Goal: Information Seeking & Learning: Find specific fact

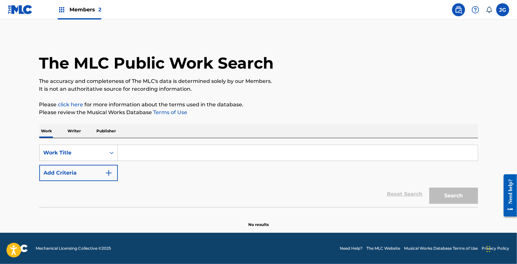
click at [70, 131] on p "Writer" at bounding box center [74, 131] width 17 height 14
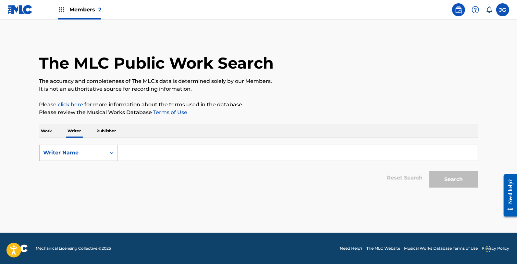
click at [151, 150] on input "Search Form" at bounding box center [298, 153] width 360 height 16
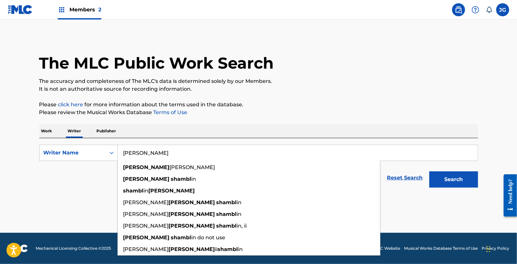
type input "[PERSON_NAME]"
click at [430, 171] on button "Search" at bounding box center [454, 179] width 49 height 16
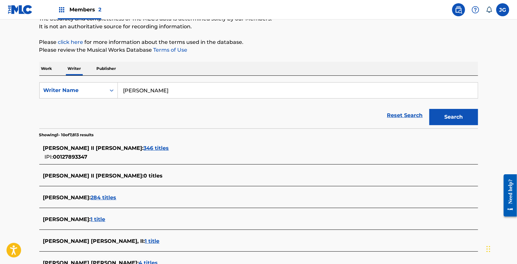
scroll to position [71, 0]
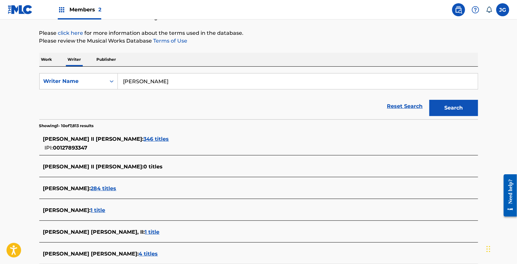
click at [144, 137] on span "346 titles" at bounding box center [156, 139] width 25 height 6
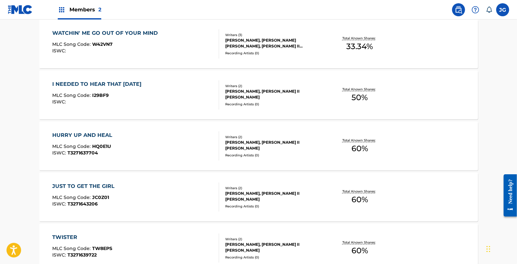
scroll to position [531, 0]
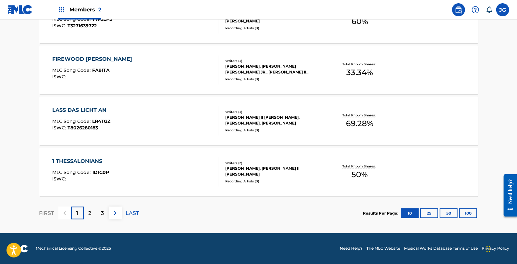
click at [102, 210] on p "3" at bounding box center [102, 213] width 3 height 8
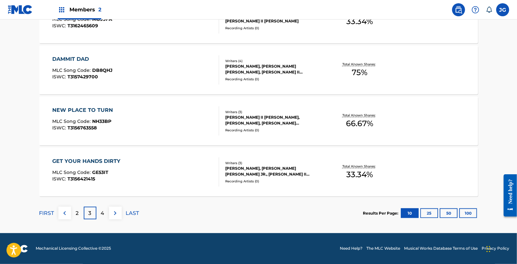
click at [102, 212] on p "4" at bounding box center [103, 213] width 4 height 8
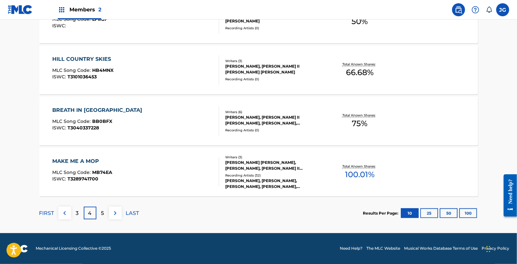
click at [427, 211] on button "25" at bounding box center [430, 213] width 18 height 10
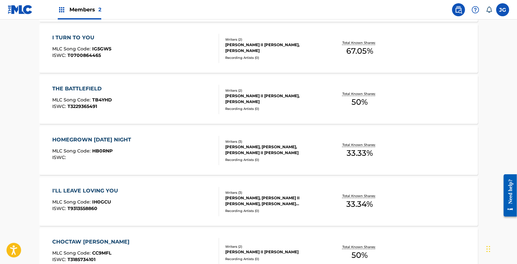
scroll to position [1296, 0]
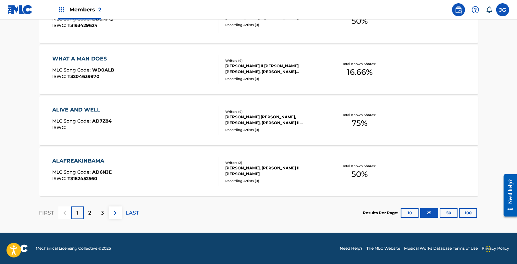
click at [104, 210] on div "3" at bounding box center [102, 212] width 13 height 13
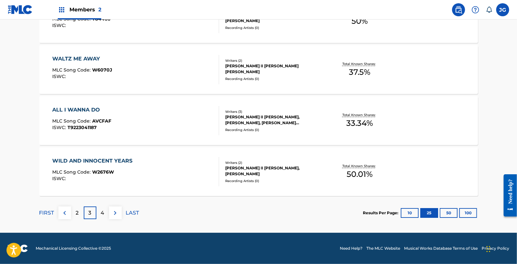
click at [101, 209] on p "4" at bounding box center [103, 213] width 4 height 8
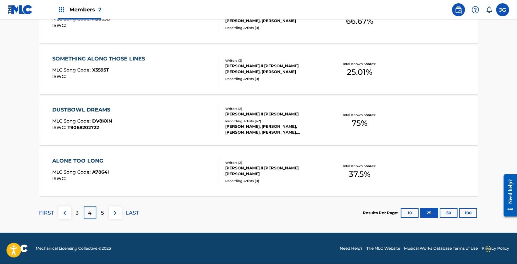
click at [102, 212] on p "5" at bounding box center [102, 213] width 3 height 8
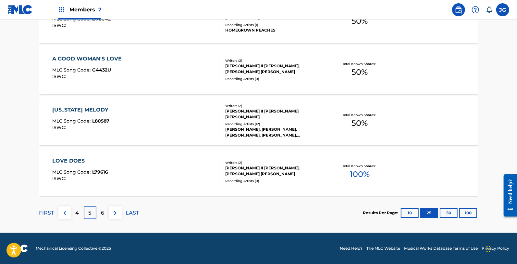
click at [102, 212] on p "6" at bounding box center [102, 213] width 3 height 8
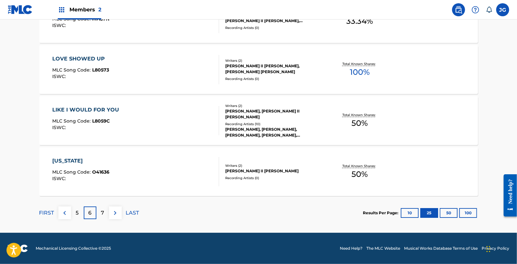
click at [99, 212] on div "7" at bounding box center [102, 212] width 13 height 13
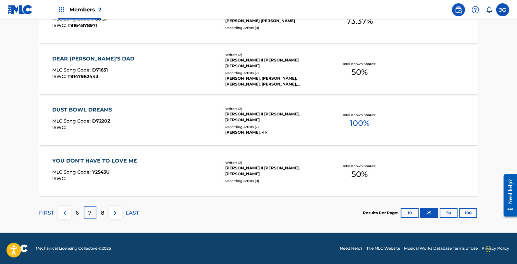
click at [99, 209] on div "8" at bounding box center [102, 212] width 13 height 13
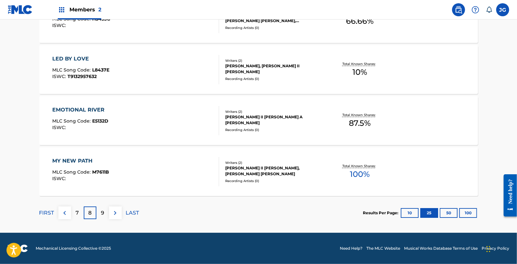
click at [102, 212] on p "9" at bounding box center [102, 213] width 3 height 8
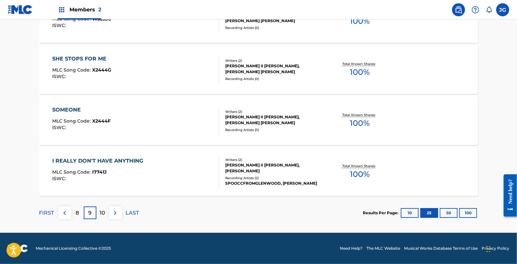
click at [100, 215] on p "10" at bounding box center [103, 213] width 6 height 8
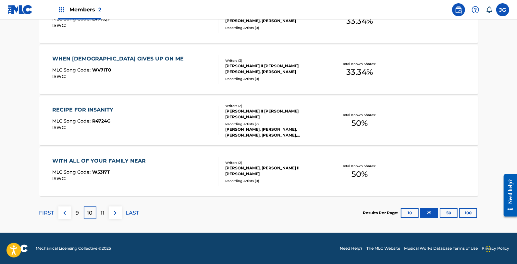
click at [99, 209] on div "11" at bounding box center [102, 212] width 13 height 13
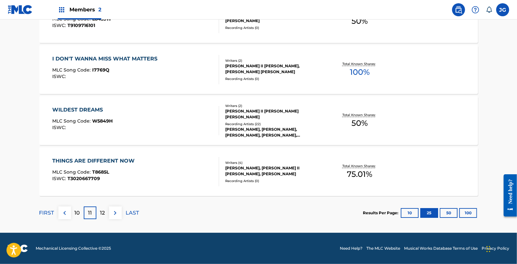
click at [101, 209] on p "12" at bounding box center [102, 213] width 5 height 8
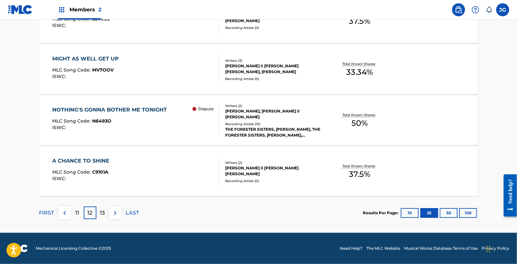
click at [100, 215] on p "13" at bounding box center [102, 213] width 5 height 8
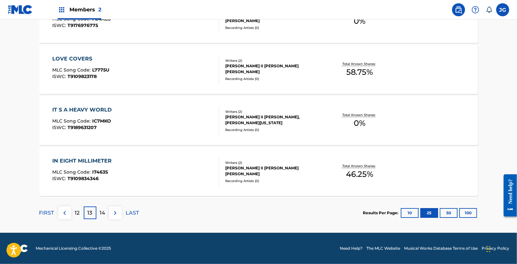
click at [62, 210] on img at bounding box center [65, 213] width 8 height 8
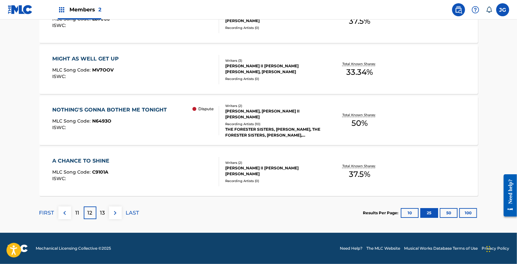
click at [144, 132] on div "NOTHING'S GONNA BOTHER ME TONIGHT MLC Song Code : N6493O ISWC :" at bounding box center [111, 120] width 118 height 29
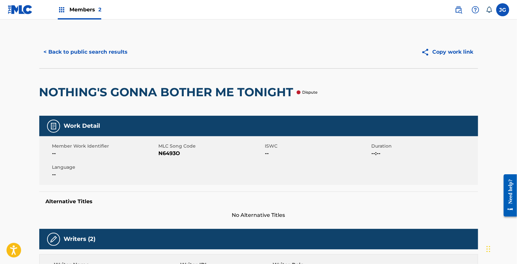
click at [111, 59] on button "< Back to public search results" at bounding box center [85, 52] width 93 height 16
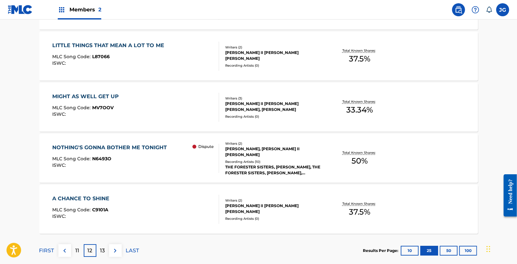
scroll to position [1296, 0]
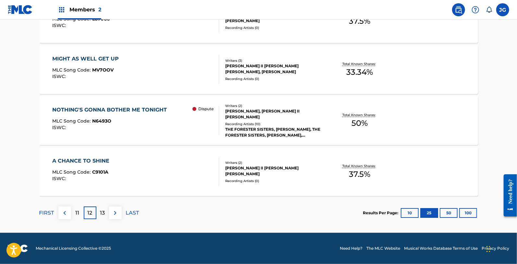
click at [75, 211] on div "11" at bounding box center [77, 212] width 13 height 13
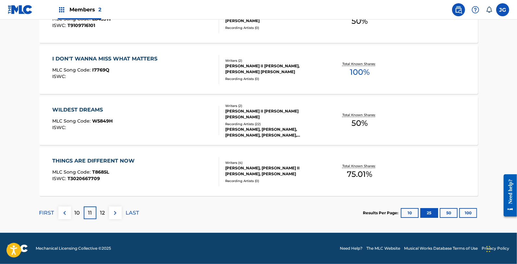
click at [75, 214] on p "10" at bounding box center [78, 213] width 6 height 8
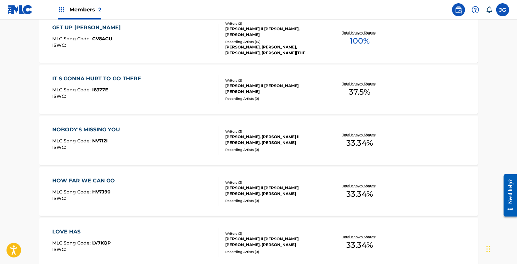
scroll to position [1282, 0]
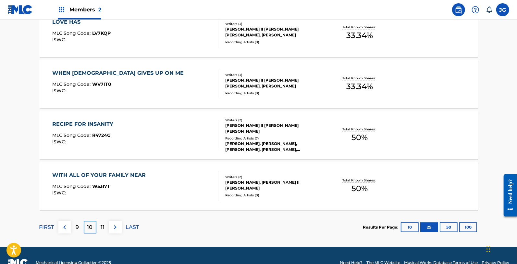
click at [410, 225] on button "10" at bounding box center [410, 227] width 18 height 10
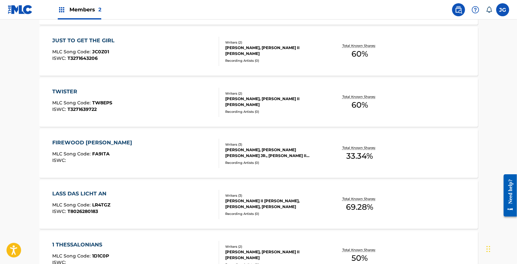
scroll to position [531, 0]
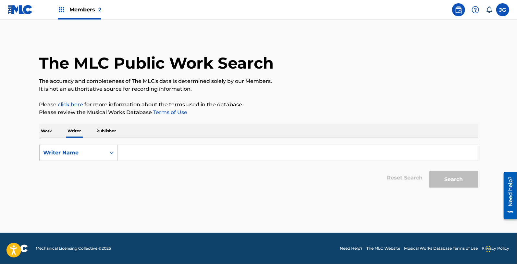
click at [176, 151] on input "Search Form" at bounding box center [298, 153] width 360 height 16
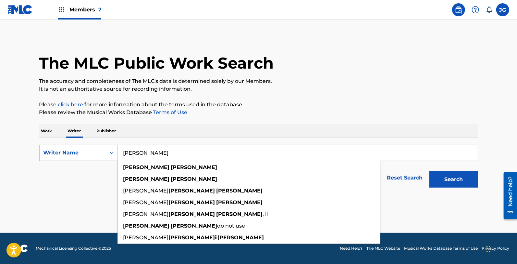
type input "[PERSON_NAME]"
click at [430, 171] on button "Search" at bounding box center [454, 179] width 49 height 16
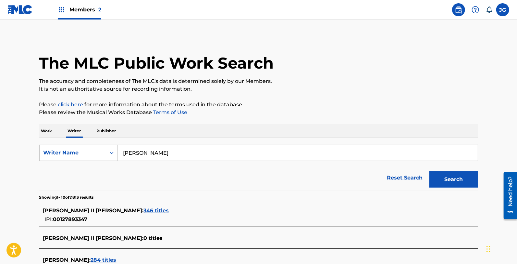
click at [144, 209] on span "346 titles" at bounding box center [156, 210] width 25 height 6
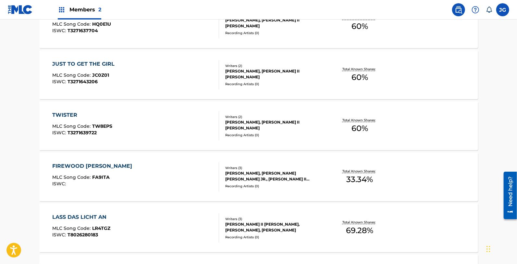
scroll to position [531, 0]
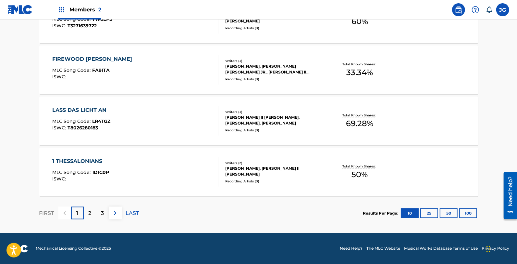
click at [431, 213] on button "25" at bounding box center [430, 213] width 18 height 10
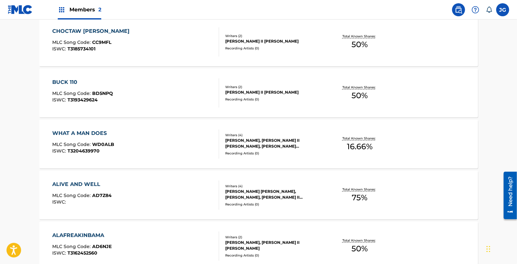
scroll to position [1296, 0]
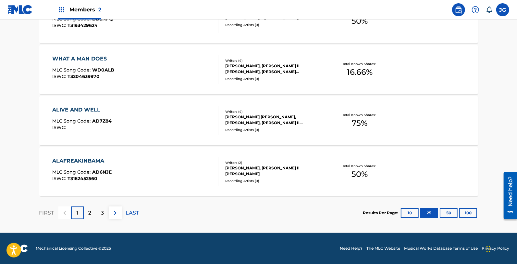
click at [102, 214] on p "3" at bounding box center [102, 213] width 3 height 8
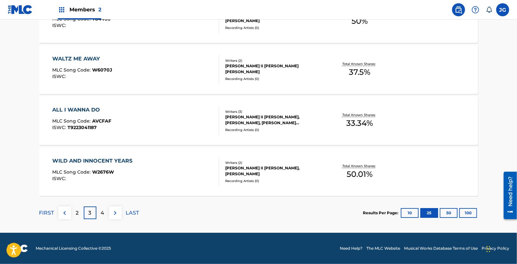
click at [105, 213] on div "4" at bounding box center [102, 212] width 13 height 13
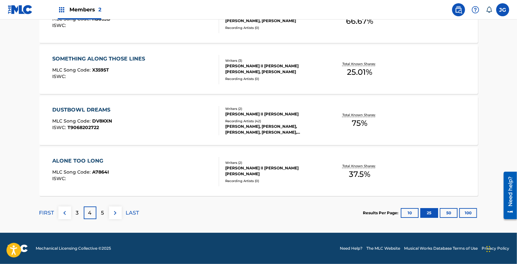
click at [102, 213] on p "5" at bounding box center [102, 213] width 3 height 8
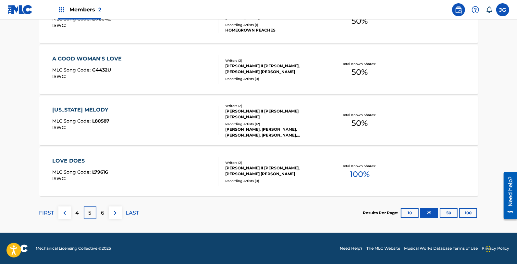
click at [100, 213] on div "6" at bounding box center [102, 212] width 13 height 13
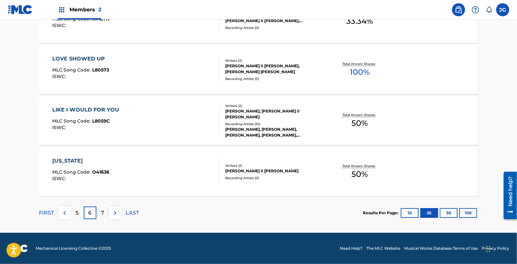
click at [112, 213] on img at bounding box center [115, 213] width 8 height 8
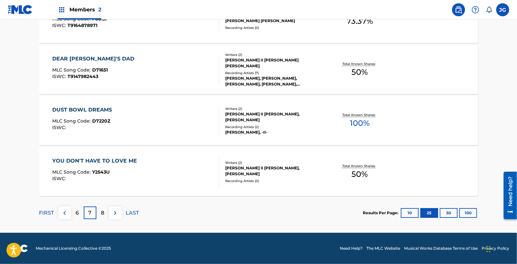
click at [98, 208] on div "8" at bounding box center [102, 212] width 13 height 13
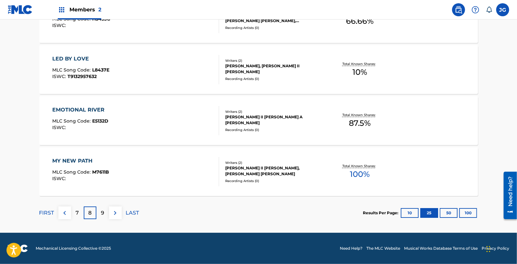
click at [104, 209] on p "9" at bounding box center [102, 213] width 3 height 8
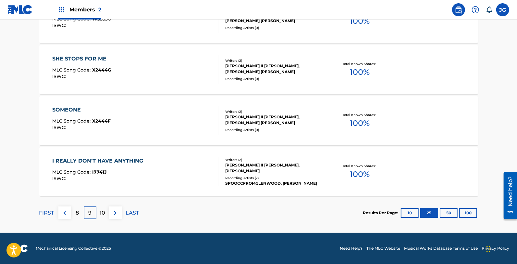
click at [105, 213] on div "10" at bounding box center [102, 212] width 13 height 13
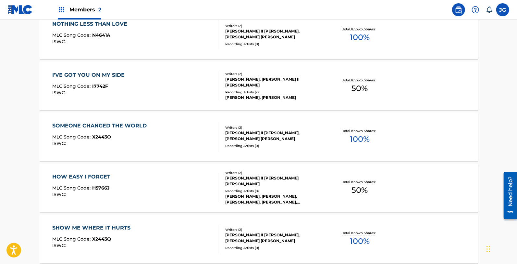
scroll to position [737, 0]
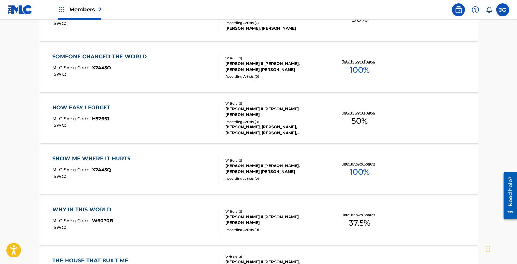
click at [123, 177] on div "ISWC :" at bounding box center [93, 176] width 82 height 5
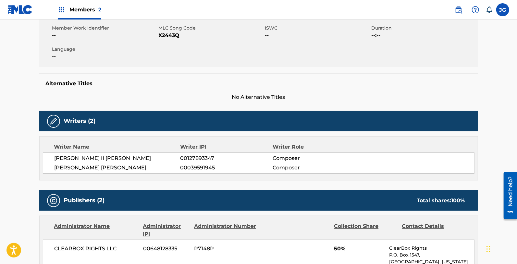
scroll to position [18, 0]
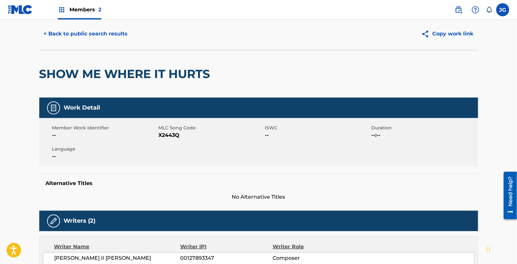
click at [171, 130] on span "MLC Song Code" at bounding box center [211, 127] width 105 height 7
click at [178, 133] on span "X2443Q" at bounding box center [211, 135] width 105 height 8
click at [168, 137] on span "X2443Q" at bounding box center [211, 135] width 105 height 8
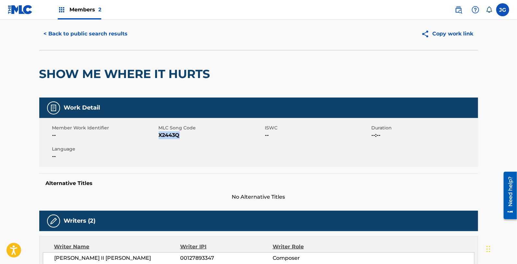
click at [168, 137] on span "X2443Q" at bounding box center [211, 135] width 105 height 8
copy span "X2443Q"
click at [115, 33] on button "< Back to public search results" at bounding box center [85, 34] width 93 height 16
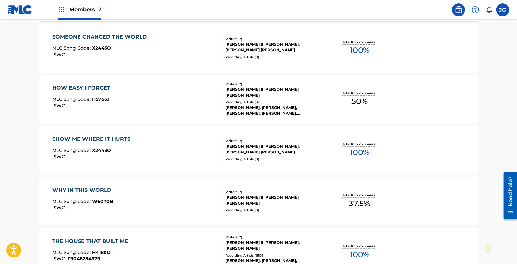
scroll to position [785, 0]
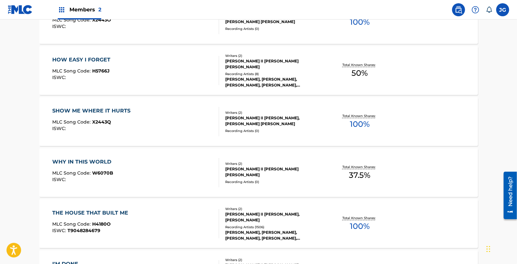
click at [132, 161] on div "WHY IN THIS WORLD MLC Song Code : W6070B ISWC :" at bounding box center [135, 172] width 167 height 29
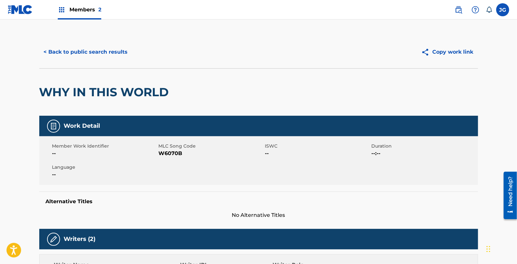
click at [170, 155] on span "W6070B" at bounding box center [211, 153] width 105 height 8
copy span "W6070B"
click at [112, 50] on button "< Back to public search results" at bounding box center [85, 52] width 93 height 16
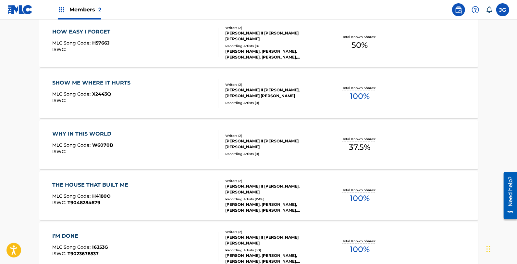
scroll to position [835, 0]
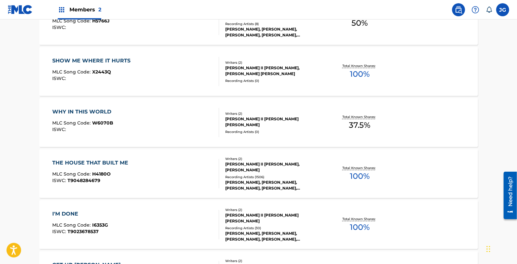
click at [113, 163] on div "THE HOUSE THAT BUILT ME" at bounding box center [91, 163] width 79 height 8
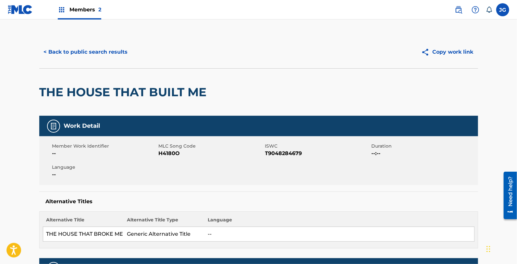
click at [172, 148] on span "MLC Song Code" at bounding box center [211, 146] width 105 height 7
click at [173, 152] on span "H4180O" at bounding box center [211, 153] width 105 height 8
copy span "H4180O"
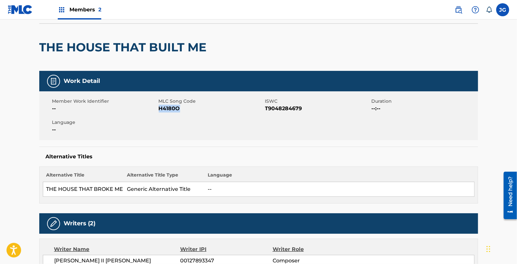
scroll to position [7, 0]
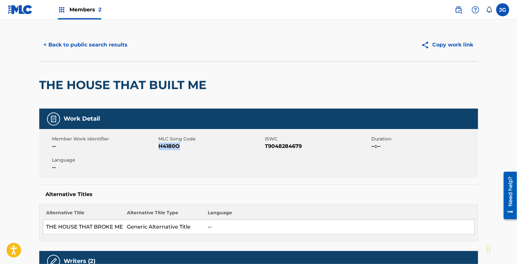
click at [106, 49] on button "< Back to public search results" at bounding box center [85, 45] width 93 height 16
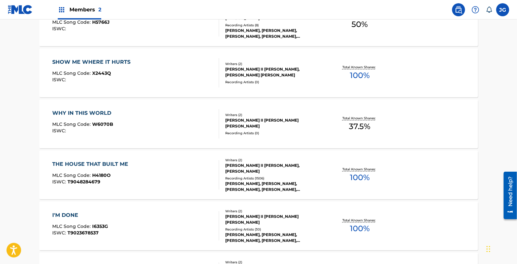
scroll to position [855, 0]
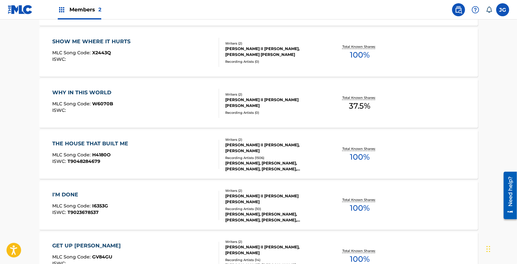
click at [121, 197] on div "I'M DONE MLC Song Code : I6353G ISWC : T9023678537" at bounding box center [135, 205] width 167 height 29
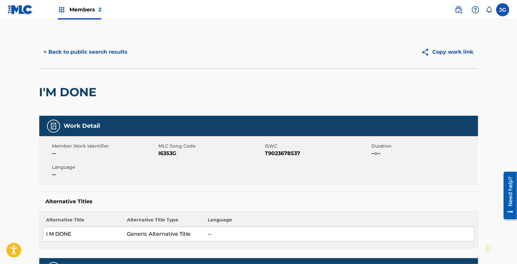
click at [171, 151] on span "I6353G" at bounding box center [211, 153] width 105 height 8
copy span "I6353G"
click at [119, 60] on div "< Back to public search results Copy work link" at bounding box center [258, 52] width 439 height 32
click at [119, 49] on button "< Back to public search results" at bounding box center [85, 52] width 93 height 16
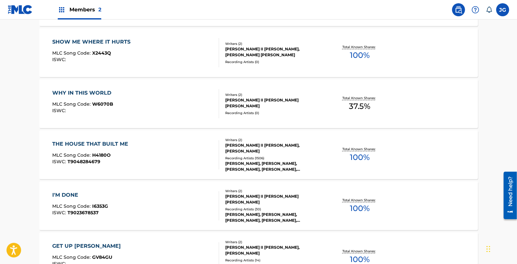
scroll to position [918, 0]
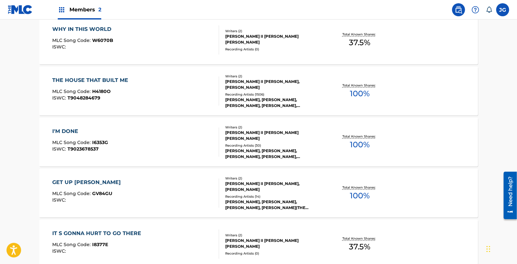
click at [78, 184] on div "GET UP [PERSON_NAME]" at bounding box center [88, 182] width 72 height 8
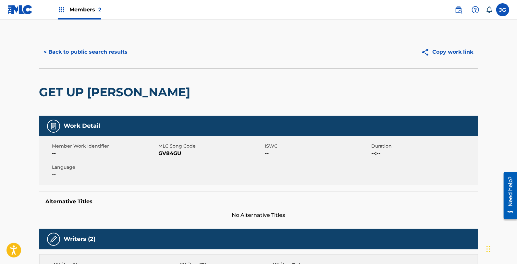
click at [164, 151] on span "GV84GU" at bounding box center [211, 153] width 105 height 8
copy span "GV84GU"
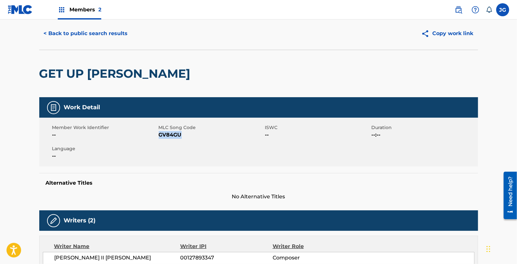
copy span "GV84GU"
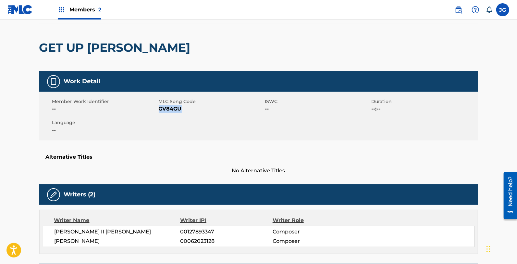
scroll to position [0, 0]
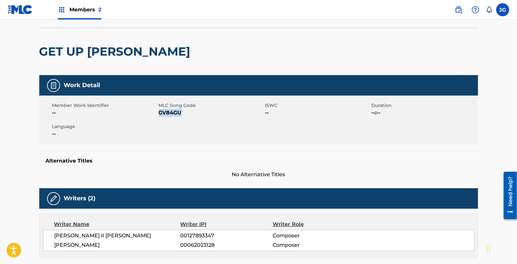
copy span "GV84GU"
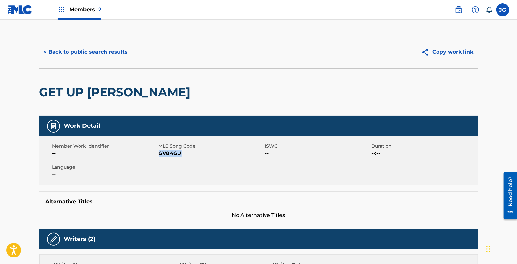
click at [79, 52] on button "< Back to public search results" at bounding box center [85, 52] width 93 height 16
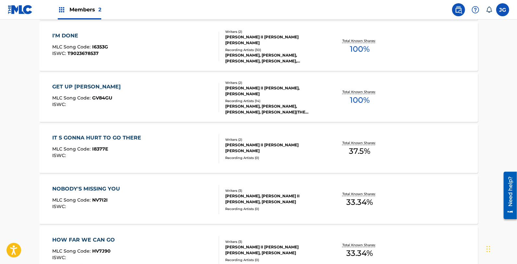
scroll to position [1016, 0]
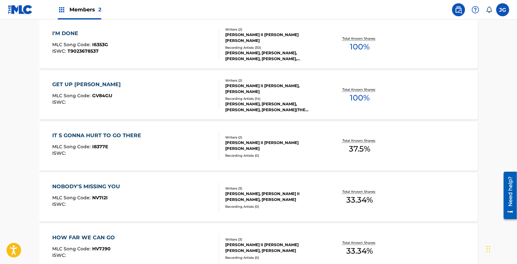
click at [171, 146] on div "IT S GONNA HURT TO GO THERE MLC Song Code : I8377E ISWC :" at bounding box center [135, 146] width 167 height 29
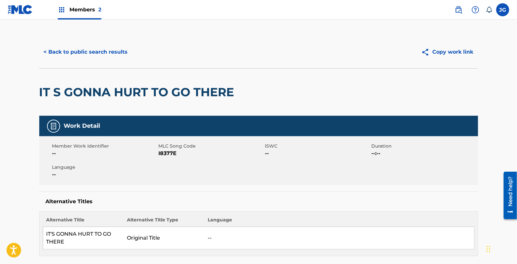
click at [166, 151] on span "I8377E" at bounding box center [211, 153] width 105 height 8
copy span "I8377E"
click at [111, 58] on button "< Back to public search results" at bounding box center [85, 52] width 93 height 16
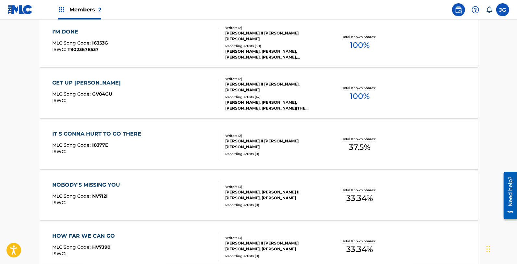
scroll to position [1020, 0]
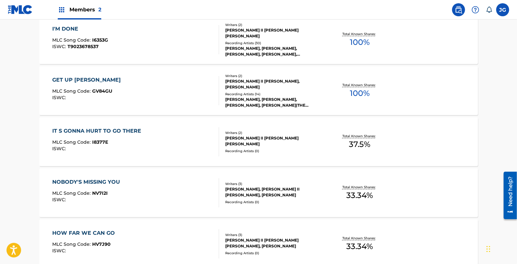
click at [135, 183] on div "NOBODY'S MISSING YOU MLC Song Code : NV7I2I ISWC :" at bounding box center [135, 192] width 167 height 29
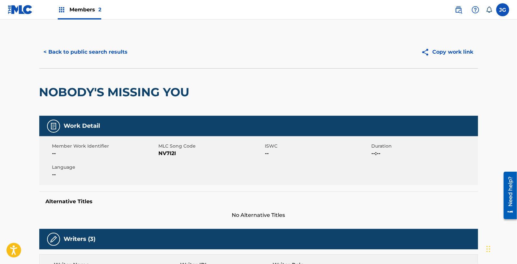
click at [170, 152] on span "NV7I2I" at bounding box center [211, 153] width 105 height 8
copy span "NV7I2I"
click at [109, 57] on button "< Back to public search results" at bounding box center [85, 52] width 93 height 16
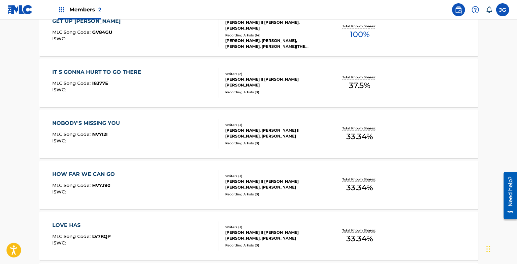
scroll to position [1100, 0]
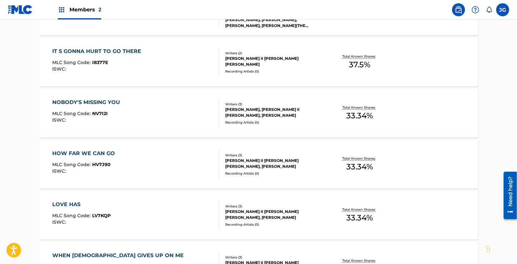
click at [120, 146] on div "HOW FAR WE CAN GO MLC Song Code : HV7J90 ISWC : Writers ( 3 ) [PERSON_NAME] II …" at bounding box center [258, 164] width 439 height 49
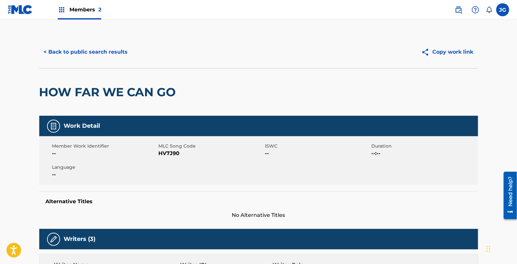
click at [167, 151] on span "HV7J90" at bounding box center [211, 153] width 105 height 8
copy span "HV7J90"
click at [191, 156] on span "HV7J90" at bounding box center [211, 153] width 105 height 8
click at [167, 156] on span "HV7J90" at bounding box center [211, 153] width 105 height 8
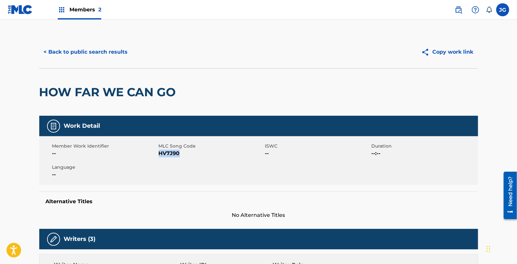
click at [167, 156] on span "HV7J90" at bounding box center [211, 153] width 105 height 8
click at [171, 154] on span "HV7J90" at bounding box center [211, 153] width 105 height 8
click at [111, 56] on button "< Back to public search results" at bounding box center [85, 52] width 93 height 16
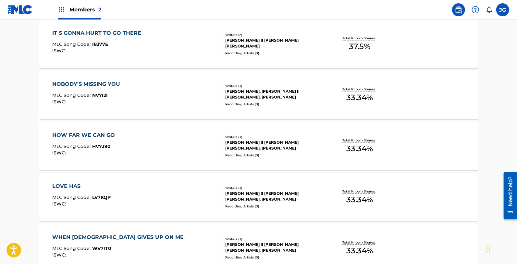
scroll to position [1121, 0]
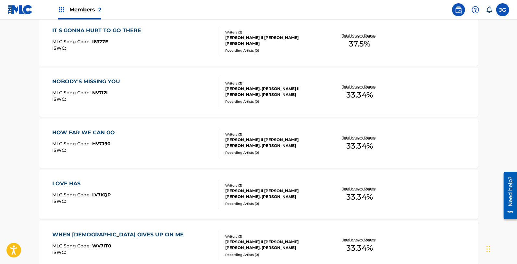
click at [139, 194] on div "LOVE HAS MLC Song Code : LV7KQP ISWC :" at bounding box center [135, 194] width 167 height 29
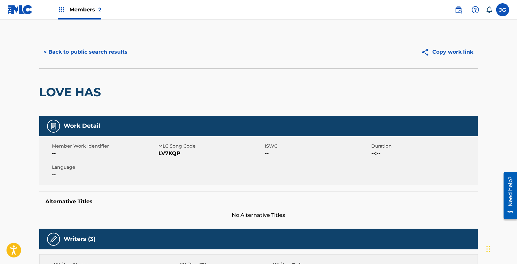
click at [167, 154] on span "LV7KQP" at bounding box center [211, 153] width 105 height 8
click at [109, 53] on button "< Back to public search results" at bounding box center [85, 52] width 93 height 16
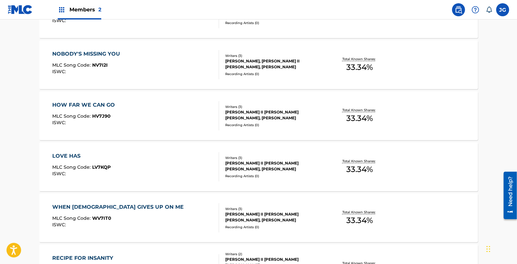
scroll to position [1191, 0]
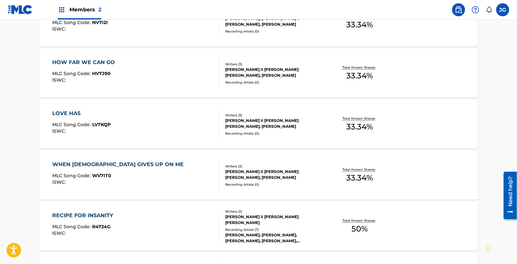
click at [137, 159] on div "WHEN [DEMOGRAPHIC_DATA] GIVES UP ON ME MLC Song Code : WV7IT0 ISWC : Writers ( …" at bounding box center [258, 175] width 439 height 49
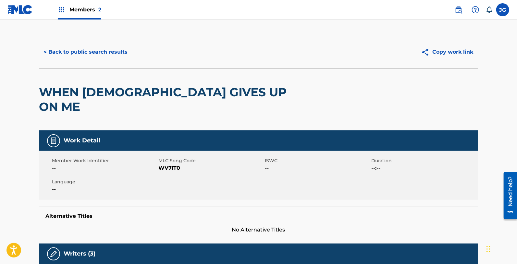
click at [177, 164] on span "WV7IT0" at bounding box center [211, 168] width 105 height 8
click at [109, 55] on button "< Back to public search results" at bounding box center [85, 52] width 93 height 16
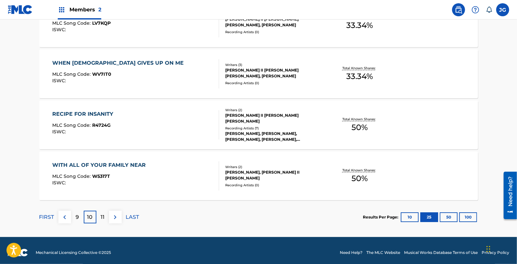
scroll to position [1296, 0]
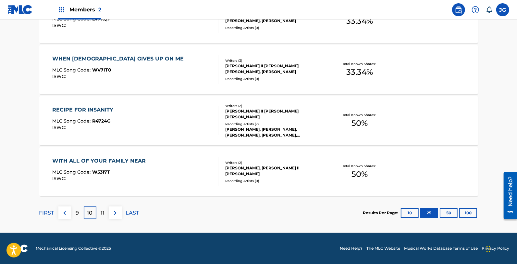
click at [158, 115] on div "RECIPE FOR INSANITY MLC Song Code : R4724G ISWC :" at bounding box center [135, 120] width 167 height 29
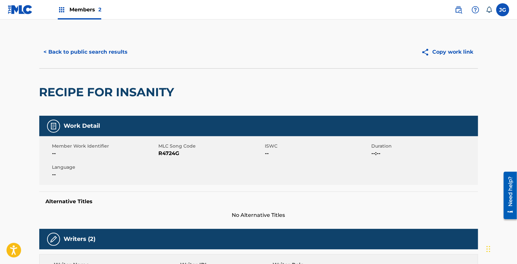
click at [164, 152] on span "R4724G" at bounding box center [211, 153] width 105 height 8
click at [120, 52] on button "< Back to public search results" at bounding box center [85, 52] width 93 height 16
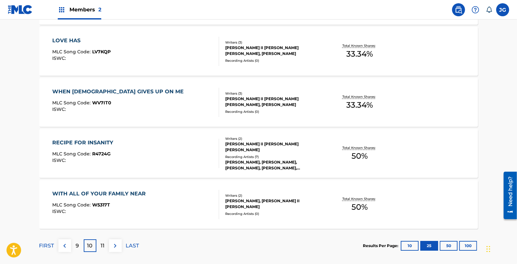
scroll to position [1296, 0]
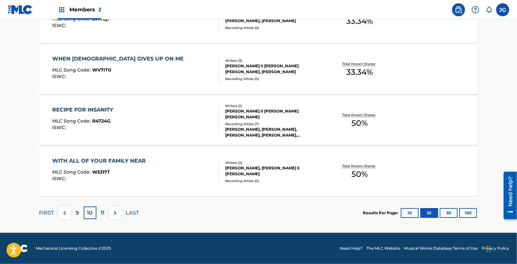
click at [179, 191] on div "WITH ALL OF YOUR FAMILY NEAR MLC Song Code : W5317T ISWC : Writers ( 2 ) [PERSO…" at bounding box center [258, 171] width 439 height 49
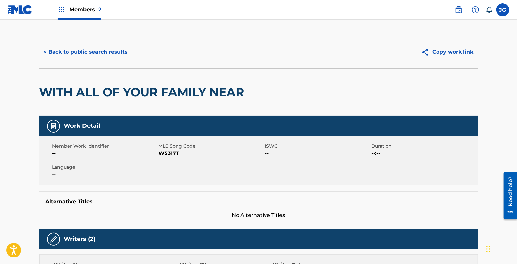
click at [173, 149] on span "W5317T" at bounding box center [211, 153] width 105 height 8
click at [92, 43] on div "< Back to public search results Copy work link" at bounding box center [258, 52] width 439 height 32
click at [96, 49] on button "< Back to public search results" at bounding box center [85, 52] width 93 height 16
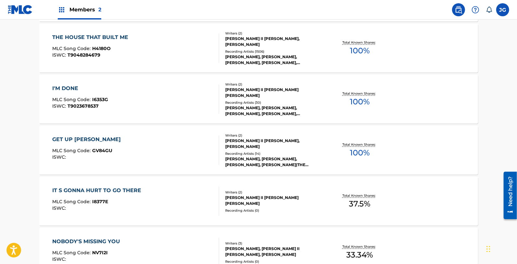
scroll to position [1296, 0]
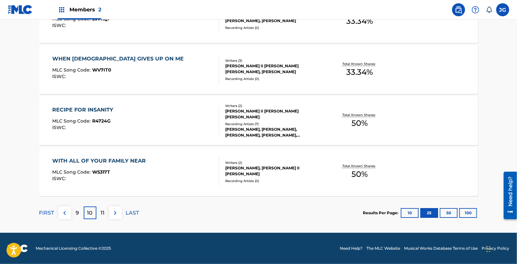
click at [102, 209] on p "11" at bounding box center [103, 213] width 4 height 8
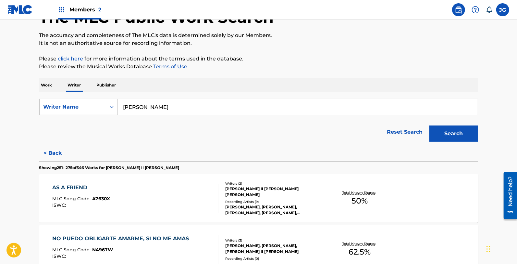
scroll to position [75, 0]
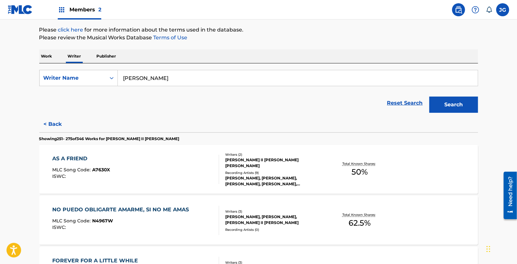
click at [134, 156] on div "AS A FRIEND MLC Song Code : A7630X ISWC :" at bounding box center [135, 169] width 167 height 29
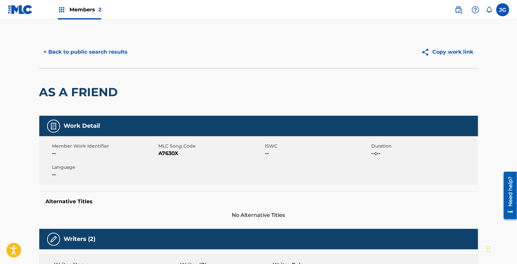
click at [176, 149] on span "MLC Song Code" at bounding box center [211, 146] width 105 height 7
click at [173, 155] on span "A7630X" at bounding box center [211, 153] width 105 height 8
click at [120, 49] on button "< Back to public search results" at bounding box center [85, 52] width 93 height 16
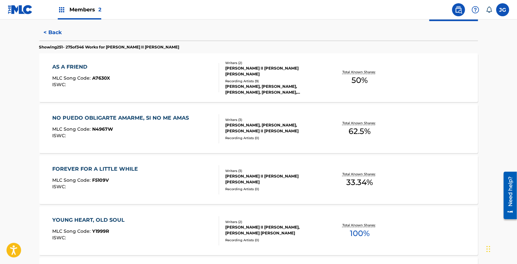
scroll to position [165, 0]
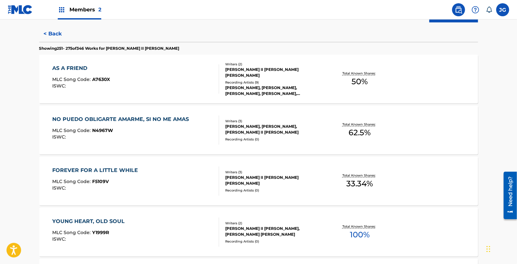
click at [158, 145] on div "NO PUEDO OBLIGARTE AMARME, SI NO ME AMAS MLC Song Code : N4967W ISWC : Writers …" at bounding box center [258, 130] width 439 height 49
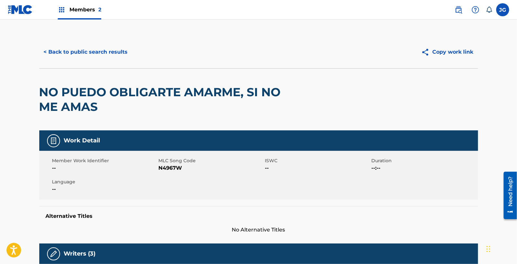
click at [173, 168] on span "N4967W" at bounding box center [211, 168] width 105 height 8
click at [104, 98] on h2 "NO PUEDO OBLIGARTE AMARME, SI NO ME AMAS" at bounding box center [170, 99] width 263 height 29
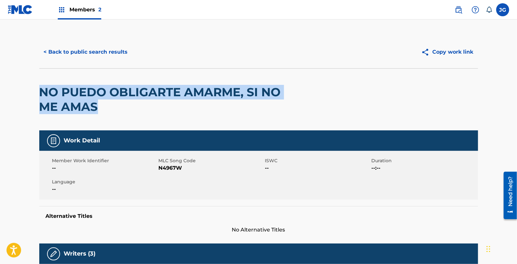
drag, startPoint x: 108, startPoint y: 108, endPoint x: 27, endPoint y: 86, distance: 83.2
click at [92, 53] on button "< Back to public search results" at bounding box center [85, 52] width 93 height 16
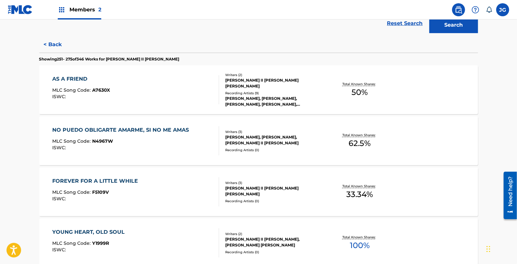
scroll to position [158, 0]
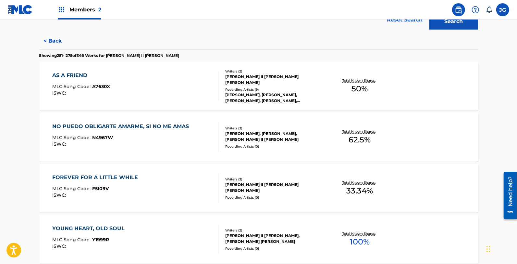
click at [129, 179] on div "FOREVER FOR A LITTLE WHILE" at bounding box center [96, 177] width 89 height 8
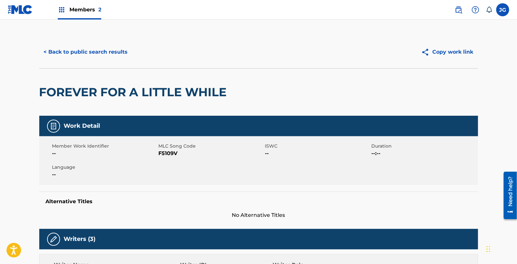
click at [163, 154] on span "F5109V" at bounding box center [211, 153] width 105 height 8
click at [108, 41] on div "< Back to public search results Copy work link" at bounding box center [258, 52] width 439 height 32
click at [103, 50] on button "< Back to public search results" at bounding box center [85, 52] width 93 height 16
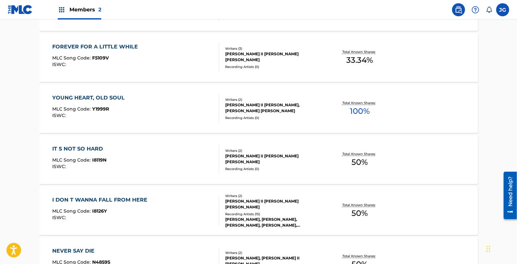
scroll to position [289, 0]
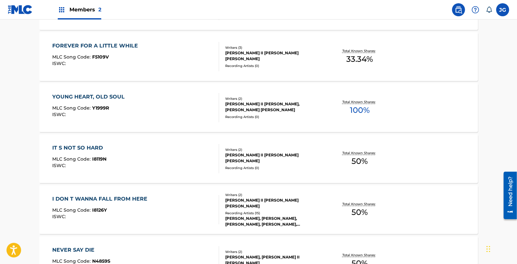
click at [111, 99] on div "YOUNG HEART, OLD SOUL" at bounding box center [90, 97] width 76 height 8
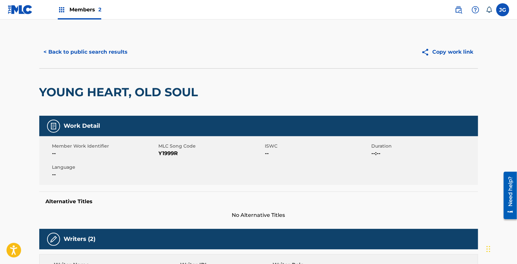
click at [164, 155] on span "Y1999R" at bounding box center [211, 153] width 105 height 8
click at [103, 47] on button "< Back to public search results" at bounding box center [85, 52] width 93 height 16
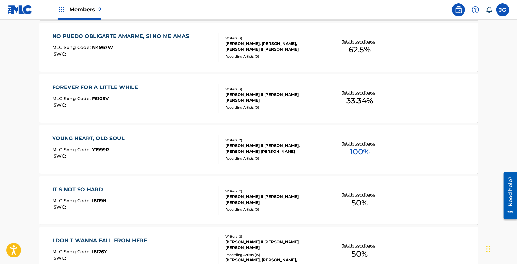
scroll to position [252, 0]
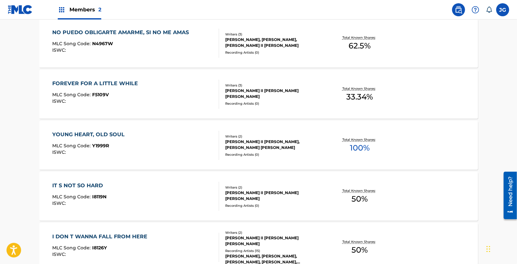
click at [116, 200] on div "IT S NOT SO HARD MLC Song Code : I8119N ISWC :" at bounding box center [135, 196] width 167 height 29
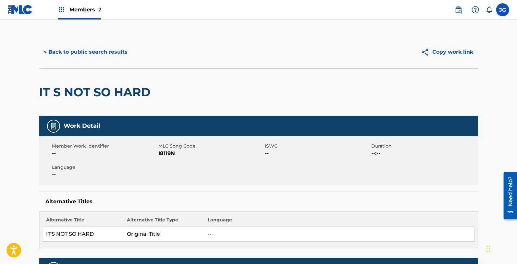
click at [168, 153] on span "I8119N" at bounding box center [211, 153] width 105 height 8
click at [101, 49] on button "< Back to public search results" at bounding box center [85, 52] width 93 height 16
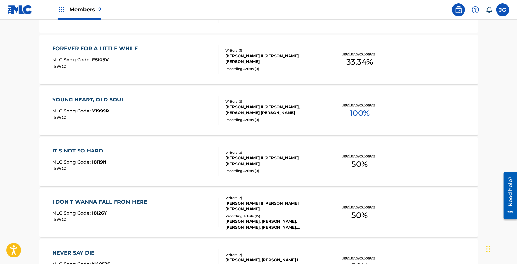
scroll to position [289, 0]
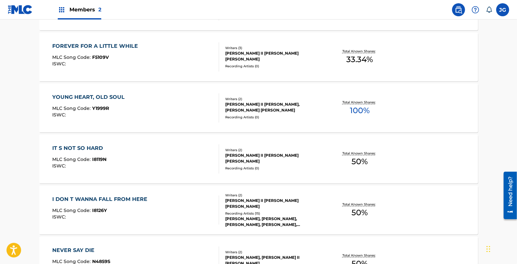
click at [155, 194] on div "I DON T WANNA FALL FROM HERE MLC Song Code : I8126Y ISWC : Writers ( 2 ) [PERSO…" at bounding box center [258, 209] width 439 height 49
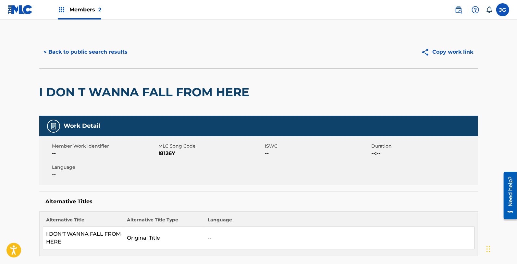
click at [173, 153] on span "I8126Y" at bounding box center [211, 153] width 105 height 8
click at [105, 42] on div "< Back to public search results Copy work link" at bounding box center [258, 52] width 439 height 32
click at [103, 51] on button "< Back to public search results" at bounding box center [85, 52] width 93 height 16
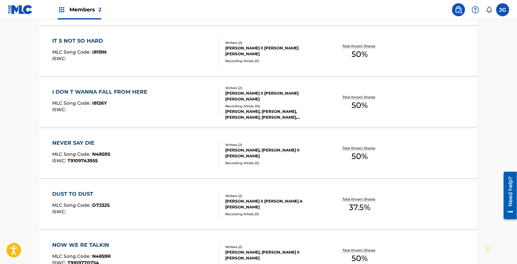
scroll to position [394, 0]
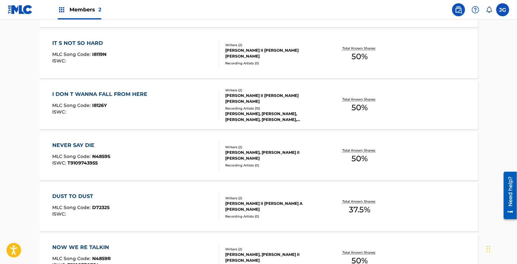
click at [148, 161] on div "NEVER SAY DIE MLC Song Code : N4859S ISWC : T9109743955" at bounding box center [135, 155] width 167 height 29
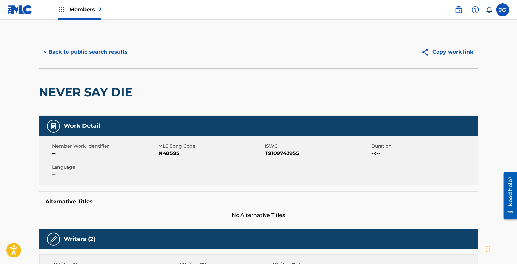
click at [165, 155] on span "N4859S" at bounding box center [211, 153] width 105 height 8
click at [118, 49] on button "< Back to public search results" at bounding box center [85, 52] width 93 height 16
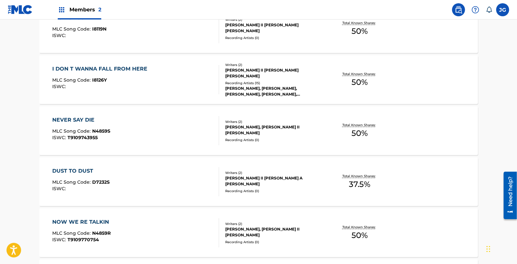
scroll to position [501, 0]
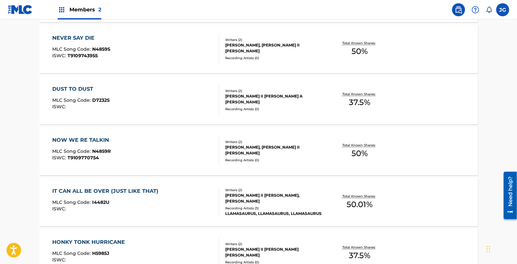
click at [116, 86] on div "DUST TO DUST MLC Song Code : D7232S ISWC :" at bounding box center [135, 99] width 167 height 29
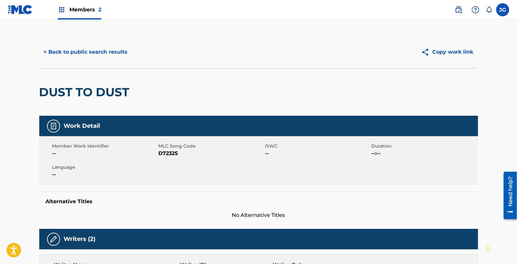
click at [166, 154] on span "D7232S" at bounding box center [211, 153] width 105 height 8
click at [93, 47] on button "< Back to public search results" at bounding box center [85, 52] width 93 height 16
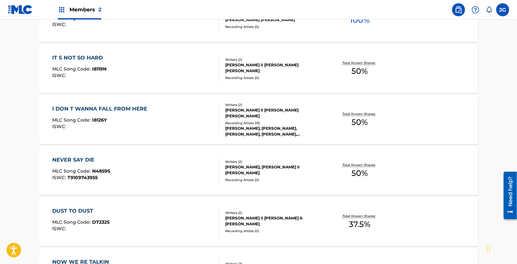
scroll to position [459, 0]
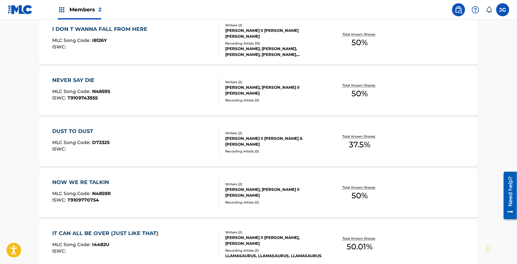
click at [155, 189] on div "NOW WE RE TALKIN MLC Song Code : N4859R ISWC : T9109770754" at bounding box center [135, 192] width 167 height 29
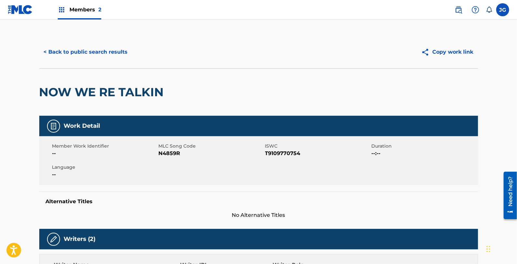
click at [177, 153] on span "N4859R" at bounding box center [211, 153] width 105 height 8
click at [75, 52] on button "< Back to public search results" at bounding box center [85, 52] width 93 height 16
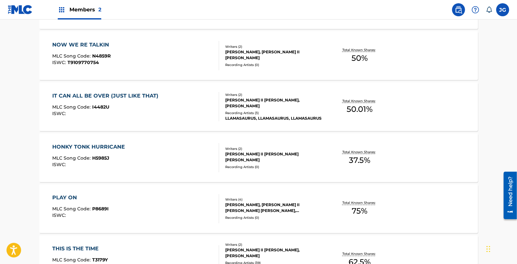
scroll to position [603, 0]
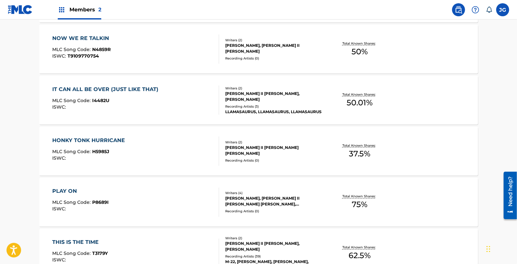
click at [163, 109] on div "IT CAN ALL BE OVER (JUST LIKE THAT) MLC Song Code : I4482U ISWC :" at bounding box center [135, 99] width 167 height 29
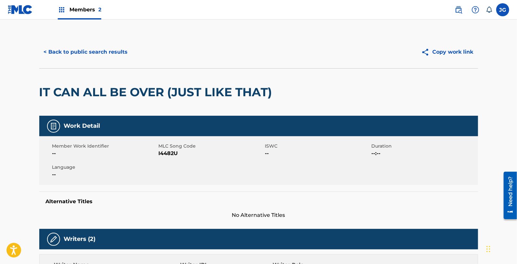
click at [171, 151] on span "I4482U" at bounding box center [211, 153] width 105 height 8
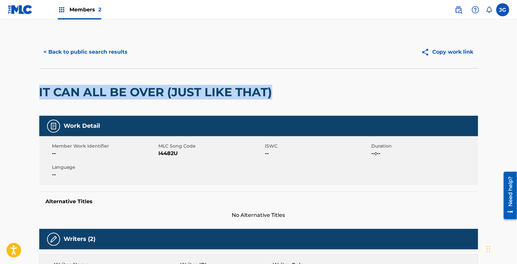
drag, startPoint x: 305, startPoint y: 99, endPoint x: 35, endPoint y: 87, distance: 269.9
click at [104, 56] on button "< Back to public search results" at bounding box center [85, 52] width 93 height 16
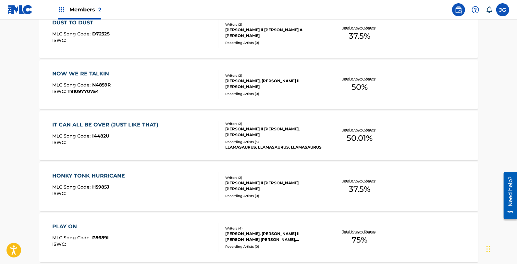
scroll to position [598, 0]
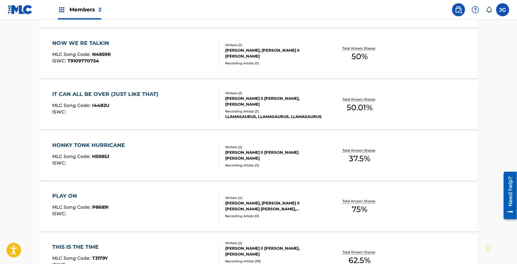
click at [140, 148] on div "HONKY TONK HURRICANE MLC Song Code : H5985J ISWC :" at bounding box center [135, 155] width 167 height 29
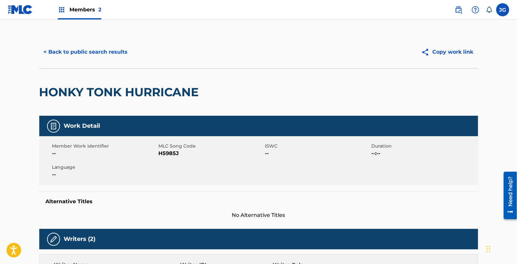
click at [159, 154] on span "H5985J" at bounding box center [211, 153] width 105 height 8
click at [112, 61] on div "< Back to public search results Copy work link" at bounding box center [258, 52] width 439 height 32
click at [112, 53] on button "< Back to public search results" at bounding box center [85, 52] width 93 height 16
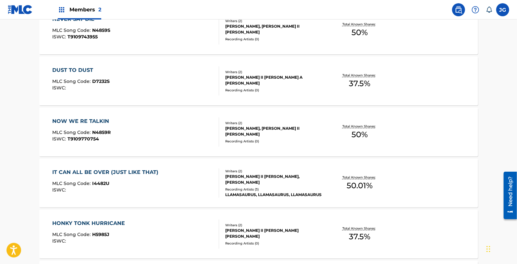
scroll to position [611, 0]
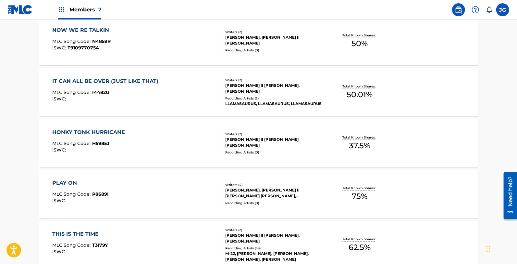
click at [103, 177] on div "PLAY ON MLC Song Code : P8689I ISWC : Writers ( 4 ) [PERSON_NAME], [PERSON_NAME…" at bounding box center [258, 194] width 439 height 49
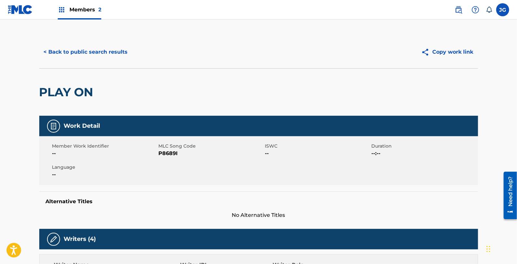
click at [176, 151] on span "P8689I" at bounding box center [211, 153] width 105 height 8
click at [114, 48] on button "< Back to public search results" at bounding box center [85, 52] width 93 height 16
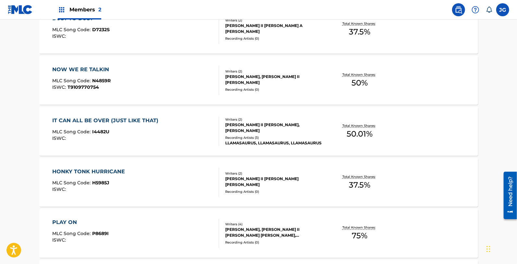
scroll to position [635, 0]
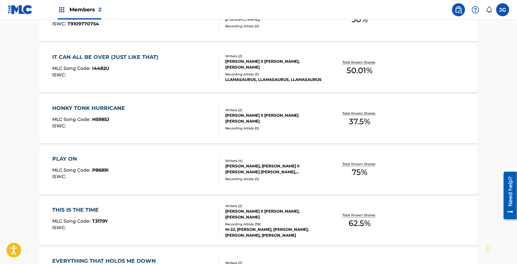
click at [182, 155] on div "PLAY ON MLC Song Code : P8689I ISWC :" at bounding box center [135, 169] width 167 height 29
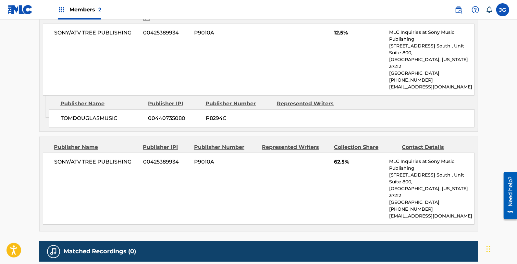
scroll to position [372, 0]
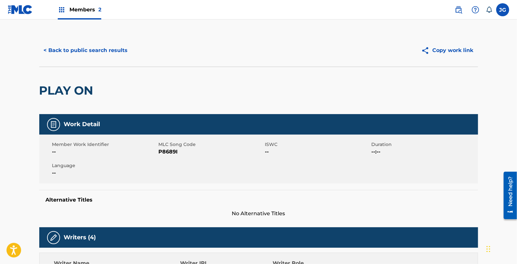
scroll to position [0, 0]
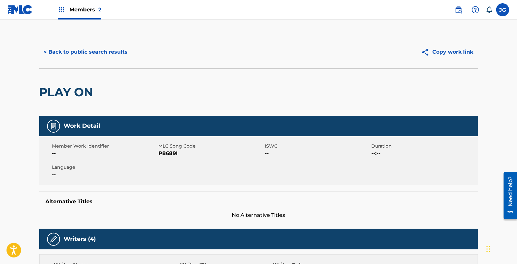
click at [87, 57] on button "< Back to public search results" at bounding box center [85, 52] width 93 height 16
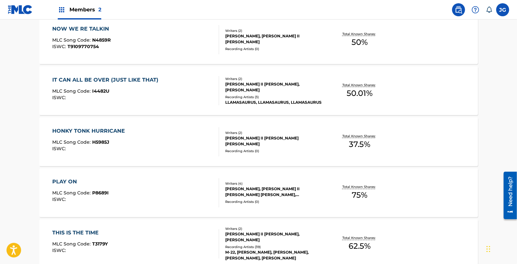
scroll to position [640, 0]
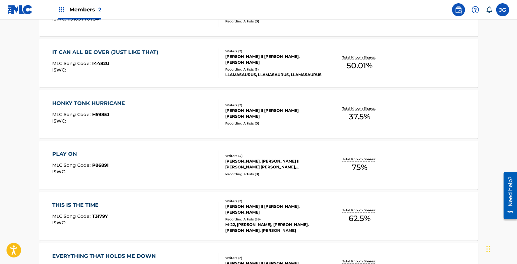
click at [135, 205] on div "THIS IS THE TIME MLC Song Code : T3179Y ISWC :" at bounding box center [135, 215] width 167 height 29
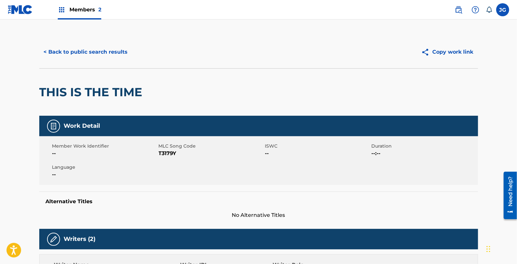
click at [171, 150] on span "T3179Y" at bounding box center [211, 153] width 105 height 8
click at [88, 50] on button "< Back to public search results" at bounding box center [85, 52] width 93 height 16
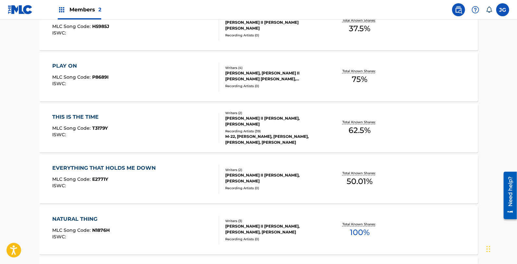
scroll to position [730, 0]
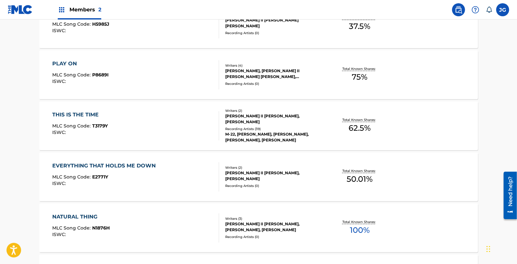
click at [146, 168] on div "EVERYTHING THAT HOLDS ME DOWN" at bounding box center [105, 166] width 107 height 8
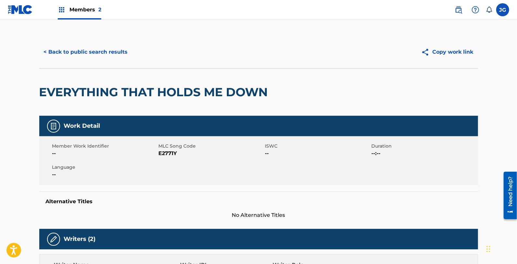
click at [171, 153] on span "E2771Y" at bounding box center [211, 153] width 105 height 8
click at [96, 56] on button "< Back to public search results" at bounding box center [85, 52] width 93 height 16
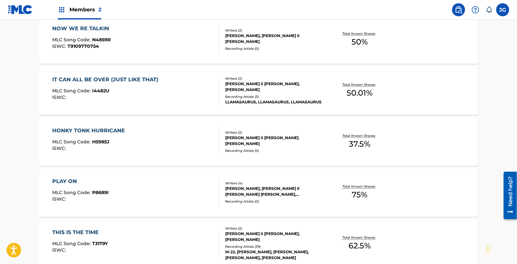
scroll to position [824, 0]
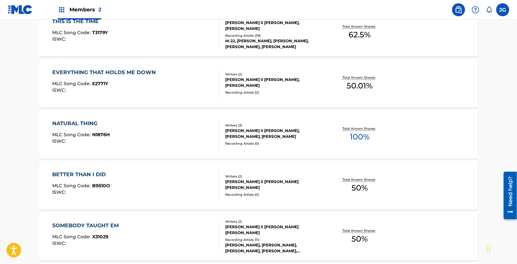
click at [146, 128] on div "NATURAL THING MLC Song Code : N1876H ISWC :" at bounding box center [135, 134] width 167 height 29
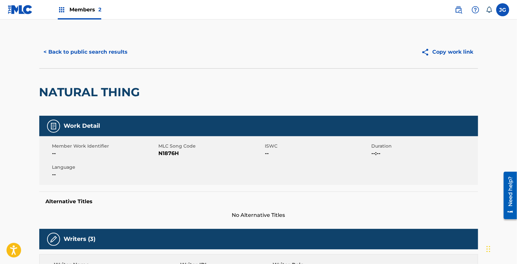
click at [171, 152] on span "N1876H" at bounding box center [211, 153] width 105 height 8
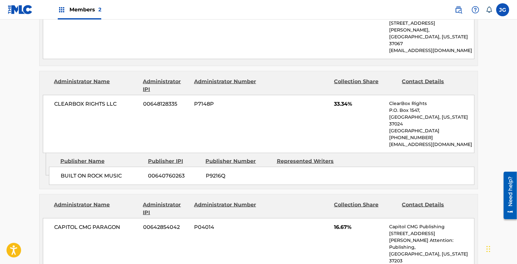
scroll to position [350, 0]
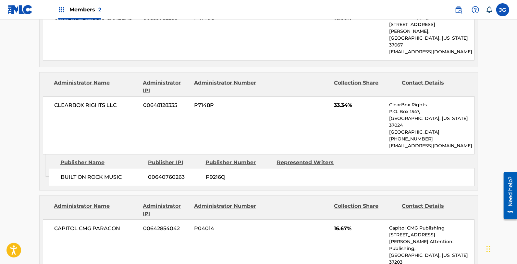
click at [245, 263] on div "CAPITOL CMG PARAGON 00642854042 P04014 16.67% Capitol CMG Publishing [STREET_AD…" at bounding box center [259, 255] width 432 height 72
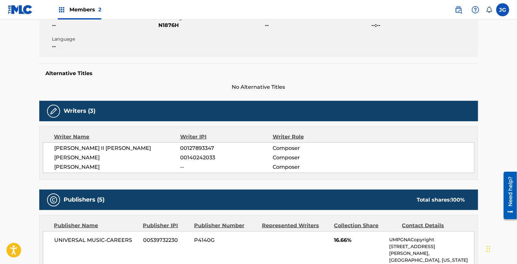
scroll to position [0, 0]
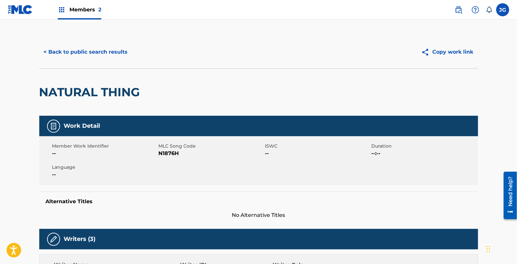
click at [118, 51] on button "< Back to public search results" at bounding box center [85, 52] width 93 height 16
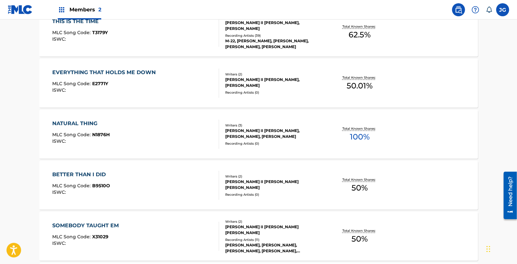
scroll to position [831, 0]
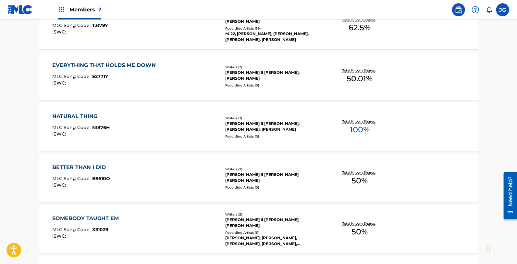
click at [143, 158] on div "BETTER THAN I DID MLC Song Code : B9510O ISWC : Writers ( 2 ) [PERSON_NAME] II …" at bounding box center [258, 178] width 439 height 49
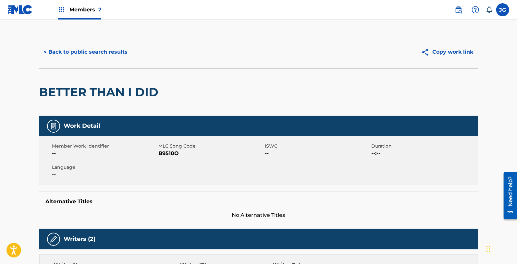
click at [177, 148] on span "MLC Song Code" at bounding box center [211, 146] width 105 height 7
click at [171, 150] on span "B9510O" at bounding box center [211, 153] width 105 height 8
click at [80, 51] on button "< Back to public search results" at bounding box center [85, 52] width 93 height 16
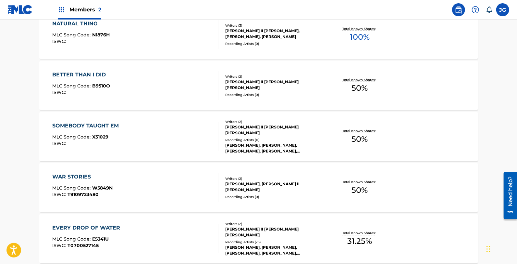
scroll to position [924, 0]
click at [130, 142] on div "SOMEBODY TAUGHT EM MLC Song Code : X31029 ISWC :" at bounding box center [135, 135] width 167 height 29
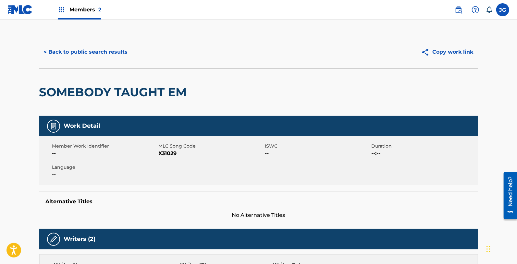
click at [166, 153] on span "X31029" at bounding box center [211, 153] width 105 height 8
click at [100, 49] on button "< Back to public search results" at bounding box center [85, 52] width 93 height 16
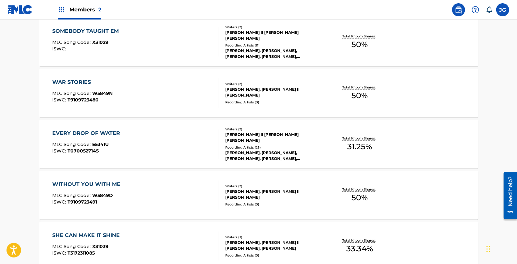
scroll to position [996, 0]
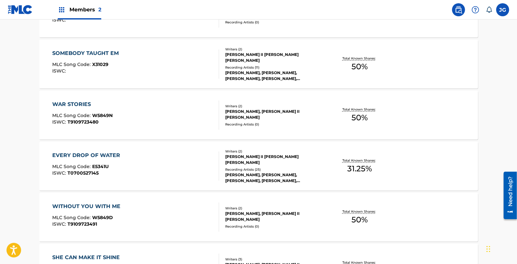
click at [117, 109] on div "WAR STORIES MLC Song Code : W5849N ISWC : T9109723480" at bounding box center [135, 114] width 167 height 29
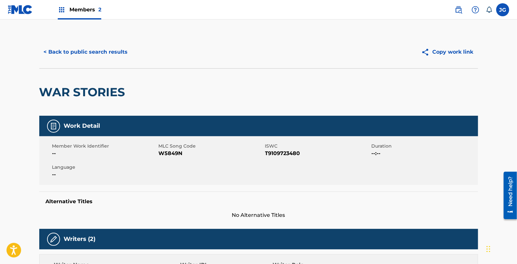
click at [167, 152] on span "W5849N" at bounding box center [211, 153] width 105 height 8
click at [114, 38] on div "< Back to public search results Copy work link" at bounding box center [258, 52] width 439 height 32
click at [114, 45] on button "< Back to public search results" at bounding box center [85, 52] width 93 height 16
